Goal: Task Accomplishment & Management: Manage account settings

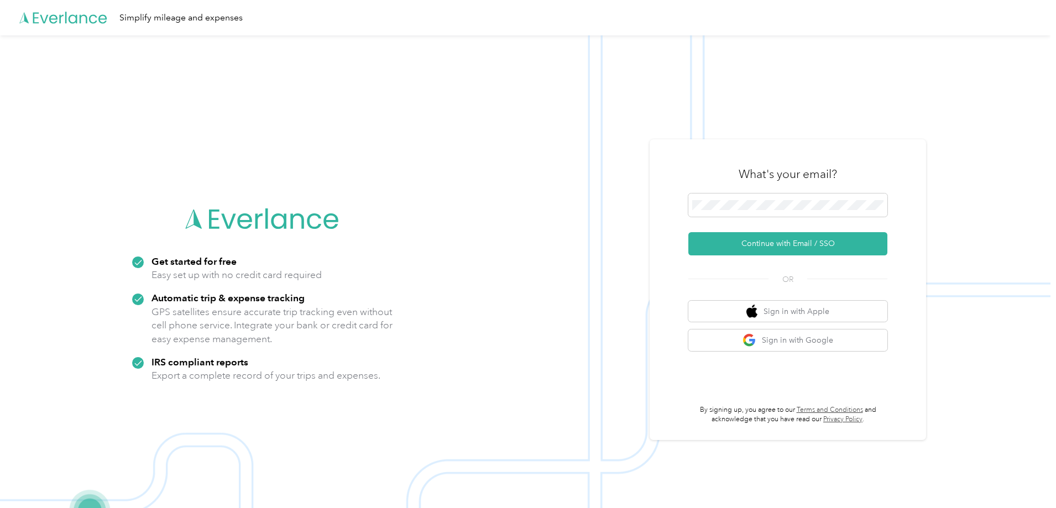
click at [576, 219] on img at bounding box center [525, 289] width 1051 height 508
click at [670, 217] on div "What's your email? Continue with Email / SSO OR Sign in with Apple Sign in with…" at bounding box center [788, 289] width 276 height 301
click at [756, 199] on span at bounding box center [787, 205] width 199 height 23
click at [771, 243] on button "Continue with Email / SSO" at bounding box center [787, 243] width 199 height 23
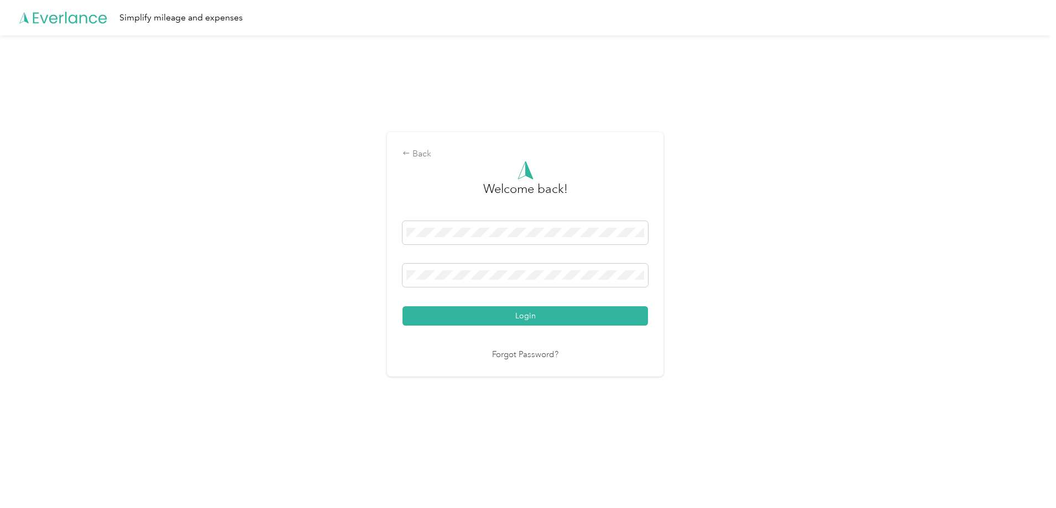
click at [699, 270] on div "Back Welcome back! Login Forgot Password?" at bounding box center [525, 258] width 1051 height 447
click at [407, 149] on div "Back" at bounding box center [525, 154] width 245 height 13
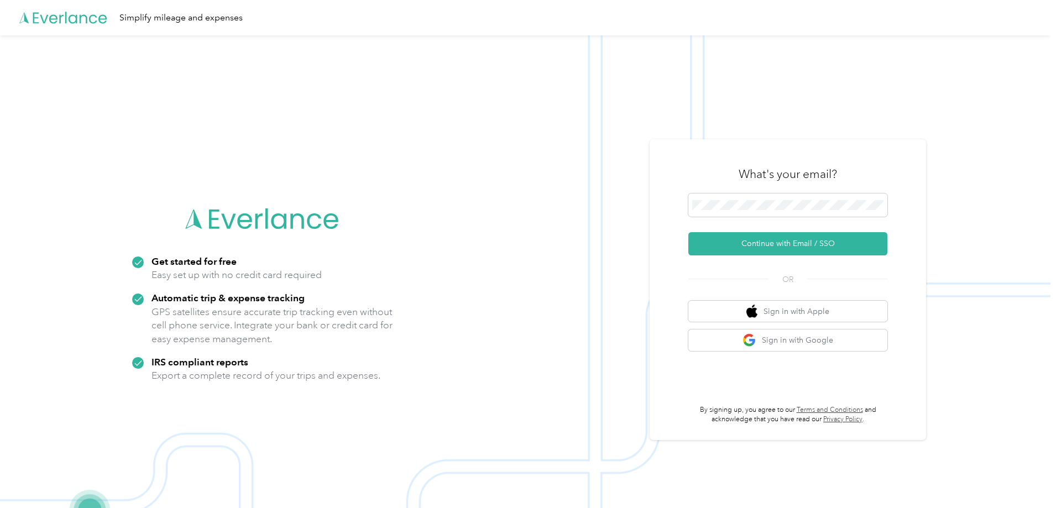
click at [712, 231] on form "Continue with Email / SSO" at bounding box center [787, 225] width 199 height 62
click at [526, 205] on div "Get started for free Easy set up with no credit card required Automatic trip & …" at bounding box center [525, 289] width 1051 height 508
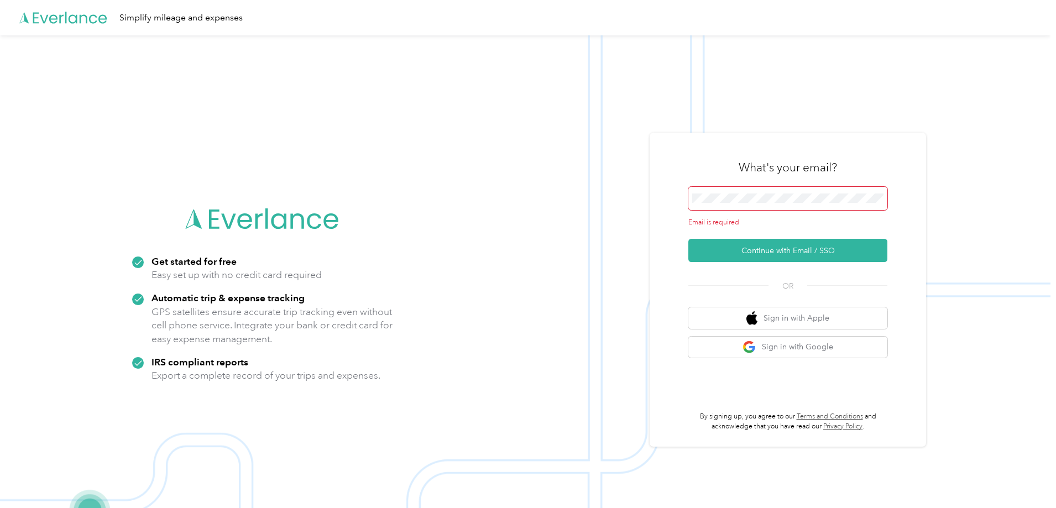
click at [515, 215] on img at bounding box center [525, 289] width 1051 height 508
click at [705, 247] on button "Continue with Email / SSO" at bounding box center [787, 250] width 199 height 23
click at [672, 247] on div "What's your email? Email is required Continue with Email / SSO OR Sign in with …" at bounding box center [788, 290] width 276 height 315
click at [710, 250] on button "Continue with Email / SSO" at bounding box center [787, 250] width 199 height 23
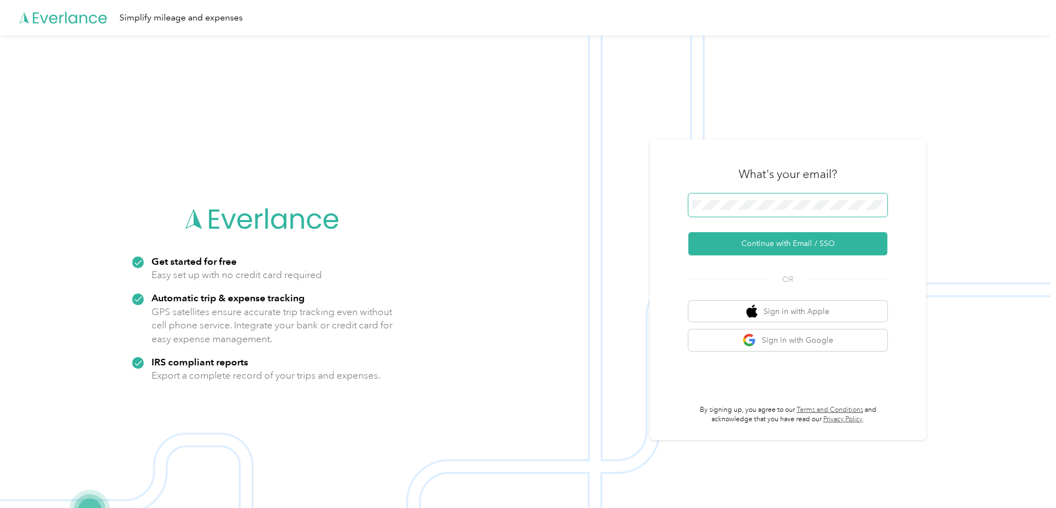
click at [733, 212] on span at bounding box center [787, 205] width 199 height 23
click at [775, 242] on button "Continue with Email / SSO" at bounding box center [787, 243] width 199 height 23
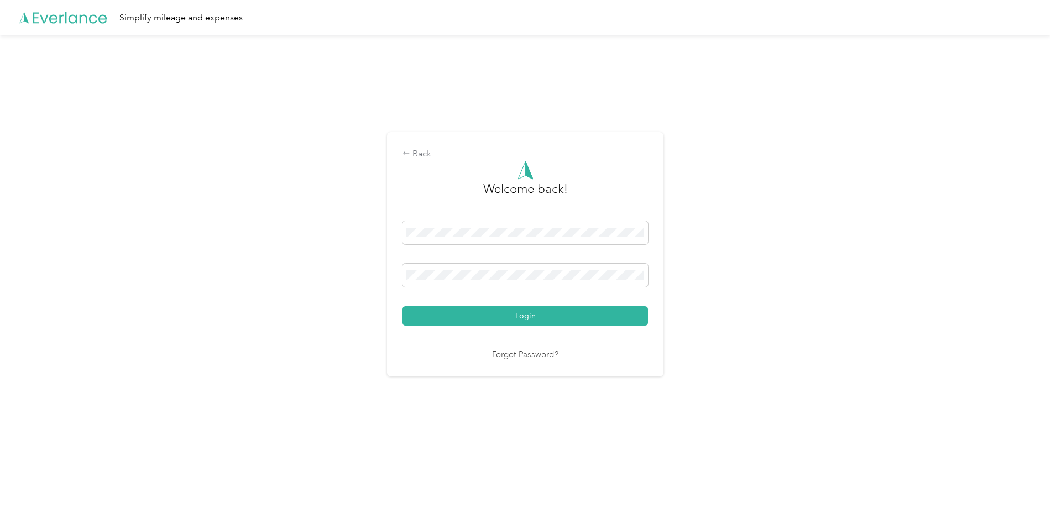
click at [432, 163] on div at bounding box center [525, 170] width 245 height 19
click at [426, 156] on div "Back" at bounding box center [525, 154] width 245 height 13
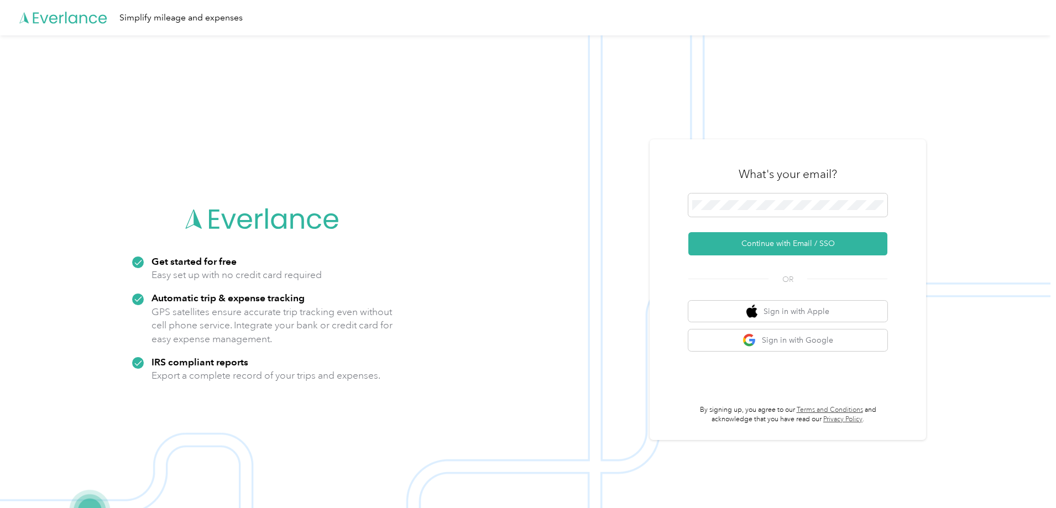
click at [542, 233] on img at bounding box center [525, 289] width 1051 height 508
click at [839, 241] on button "Continue with Email / SSO" at bounding box center [787, 243] width 199 height 23
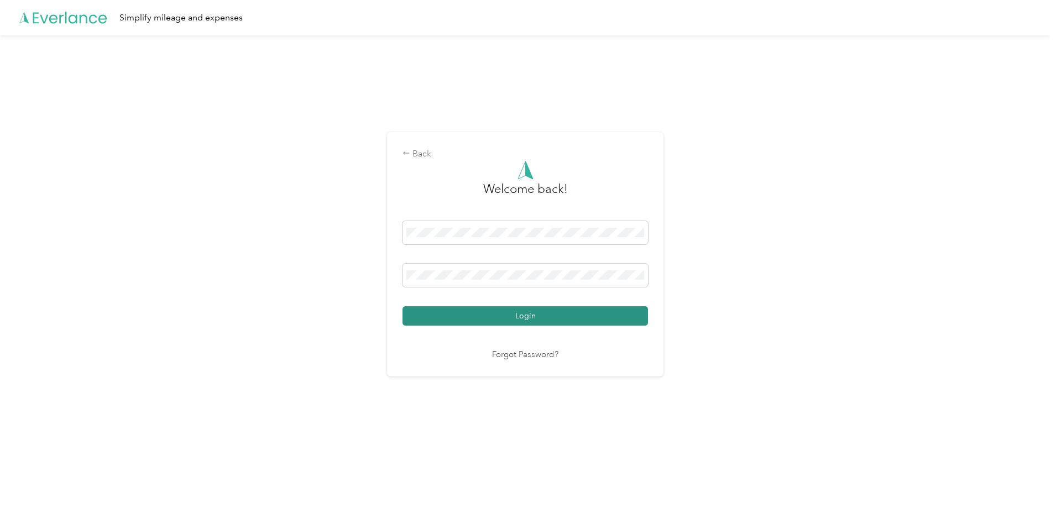
click at [440, 317] on button "Login" at bounding box center [525, 315] width 245 height 19
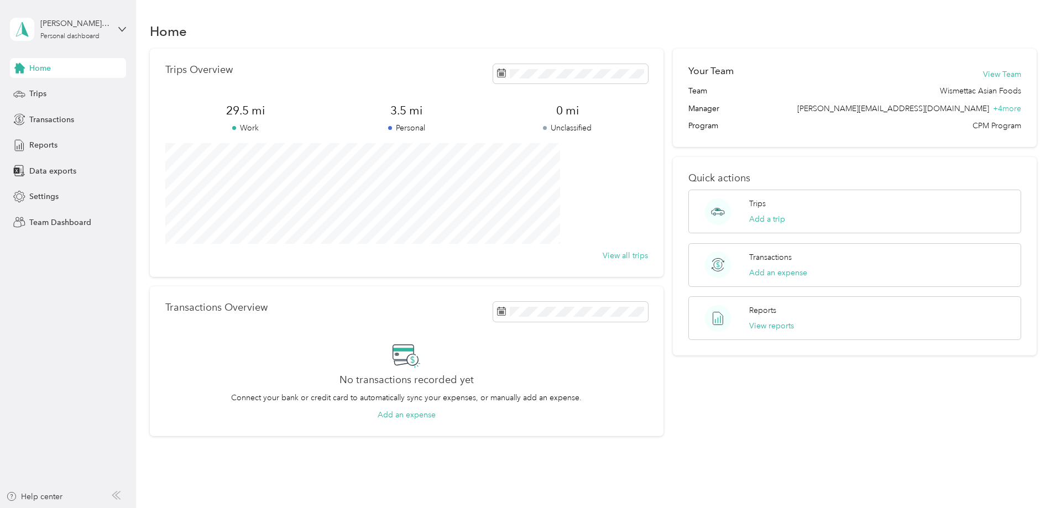
click at [55, 41] on div "[PERSON_NAME][EMAIL_ADDRESS][DOMAIN_NAME] Personal dashboard" at bounding box center [68, 29] width 116 height 39
click at [60, 94] on div "Team dashboard" at bounding box center [49, 91] width 59 height 12
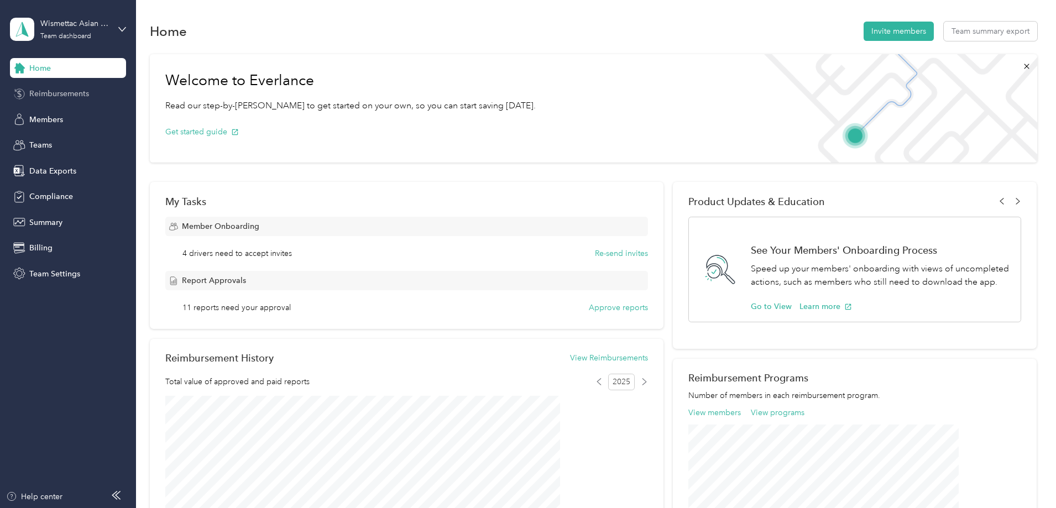
click at [86, 95] on span "Reimbursements" at bounding box center [59, 94] width 60 height 12
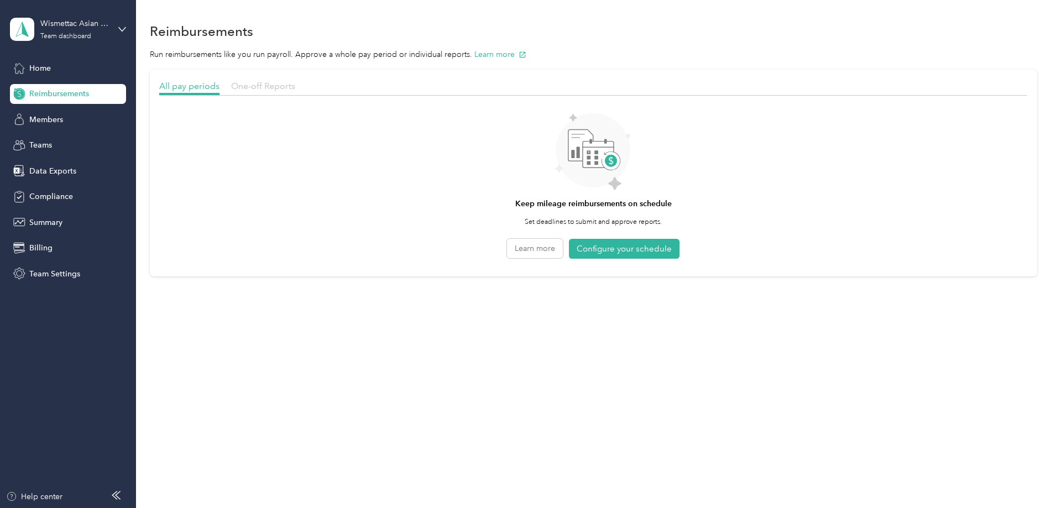
click at [295, 88] on span "One-off Reports" at bounding box center [263, 86] width 64 height 11
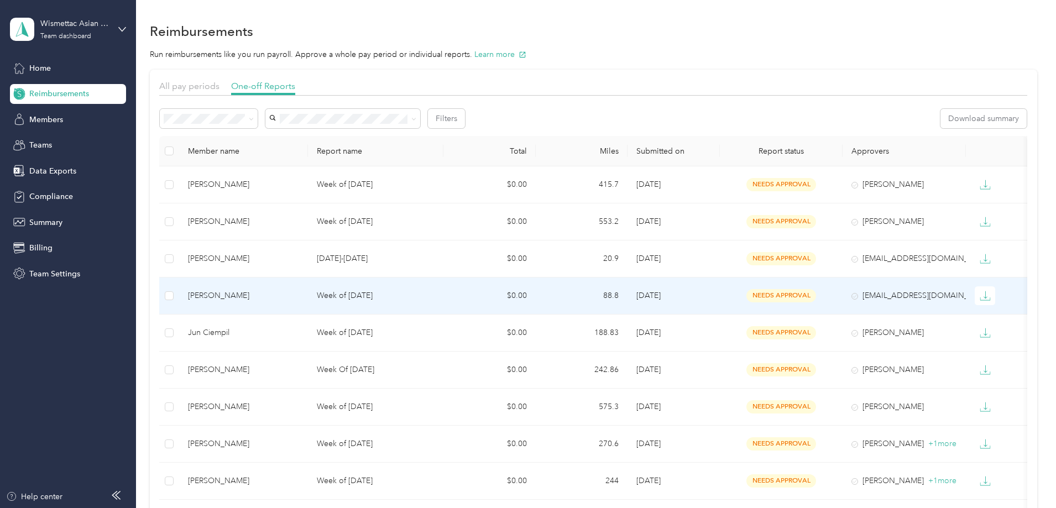
click at [435, 301] on p "Week of [DATE]" at bounding box center [376, 296] width 118 height 12
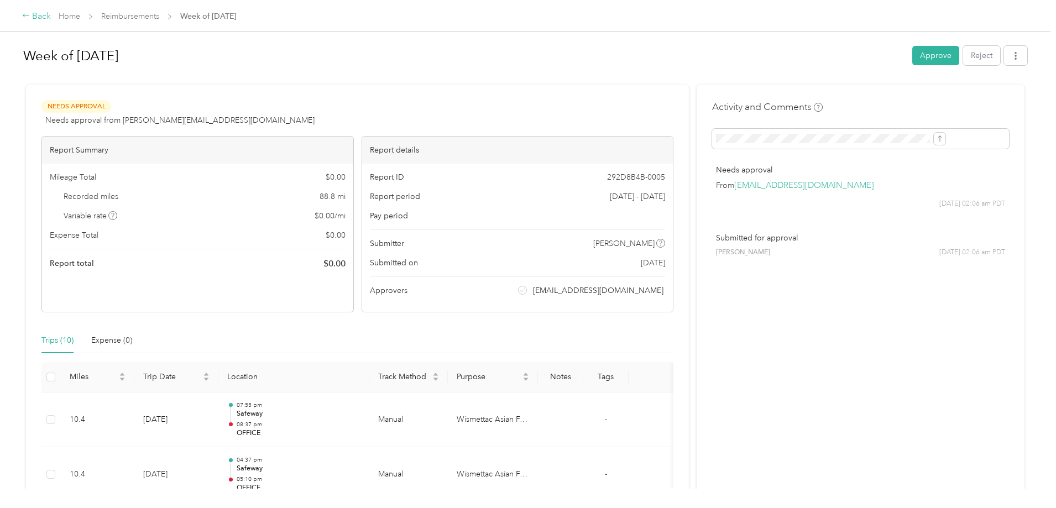
click at [51, 14] on div "Back" at bounding box center [36, 16] width 29 height 13
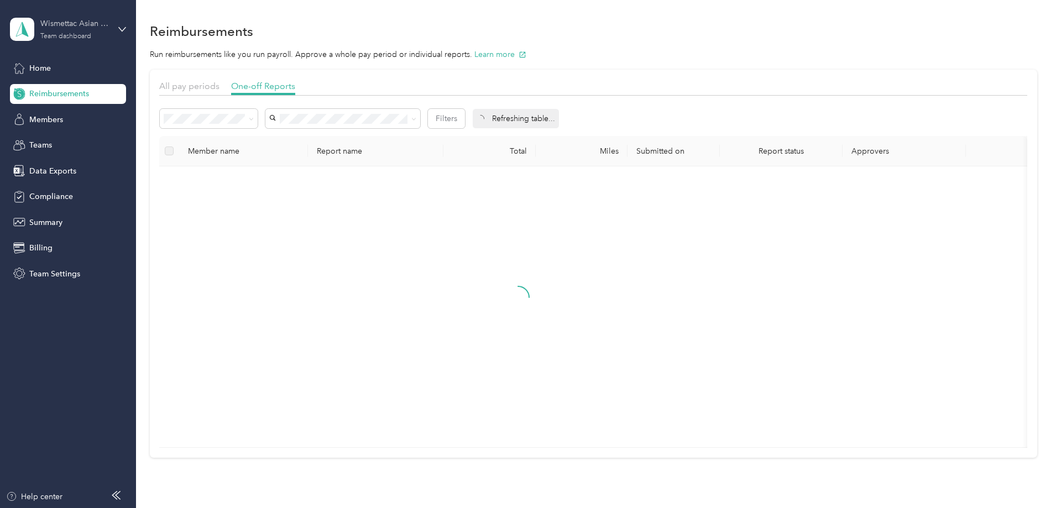
click at [86, 33] on div "Team dashboard" at bounding box center [65, 36] width 51 height 7
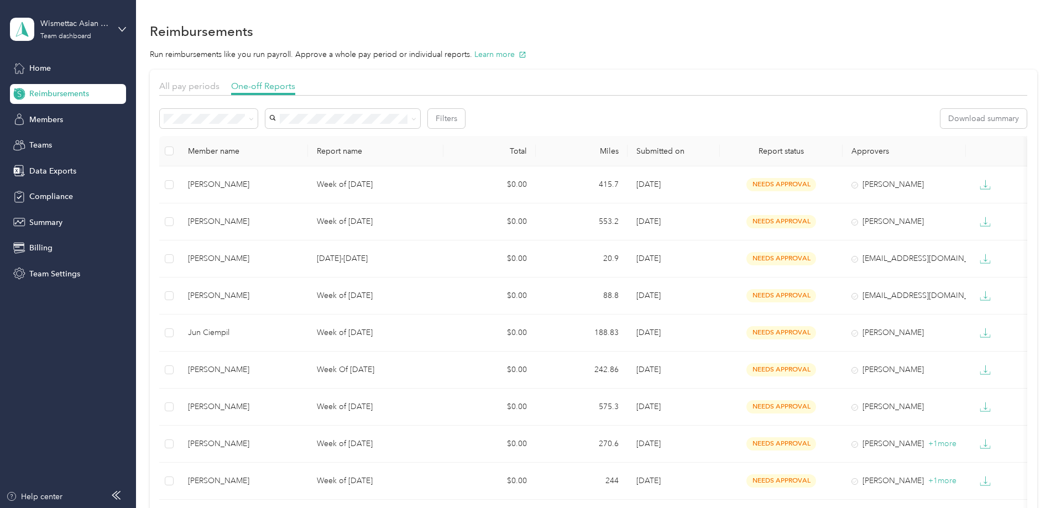
click at [92, 134] on div "Log out" at bounding box center [158, 141] width 280 height 19
